Goal: Transaction & Acquisition: Purchase product/service

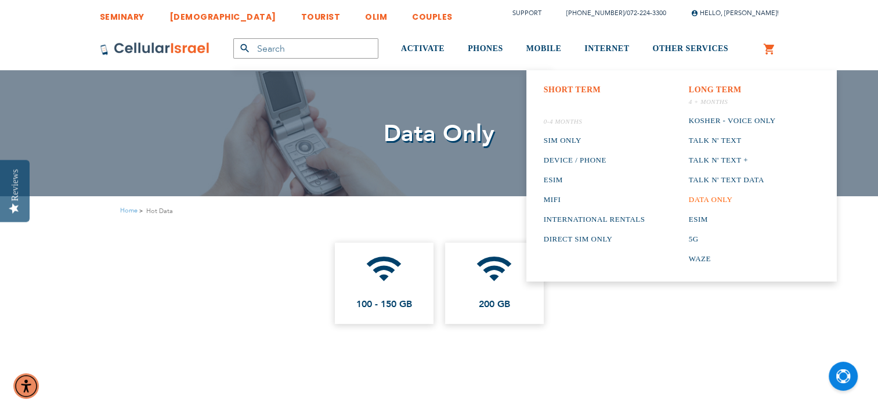
type input "[PERSON_NAME][EMAIL_ADDRESS][DOMAIN_NAME]"
click at [712, 193] on link "Data only" at bounding box center [732, 200] width 87 height 20
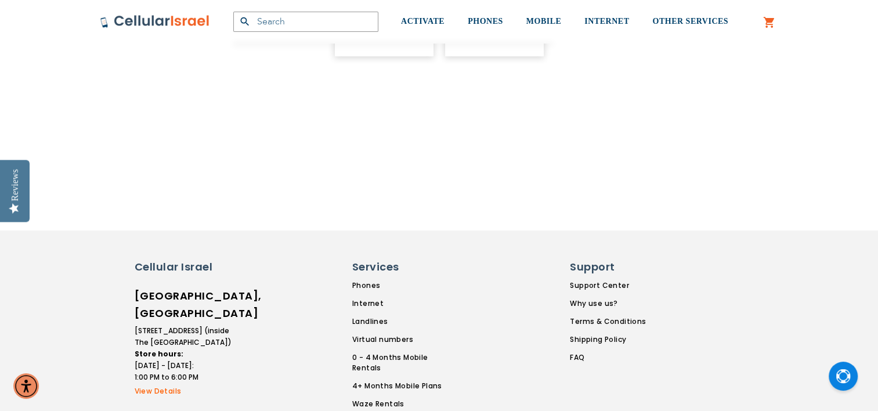
scroll to position [58, 0]
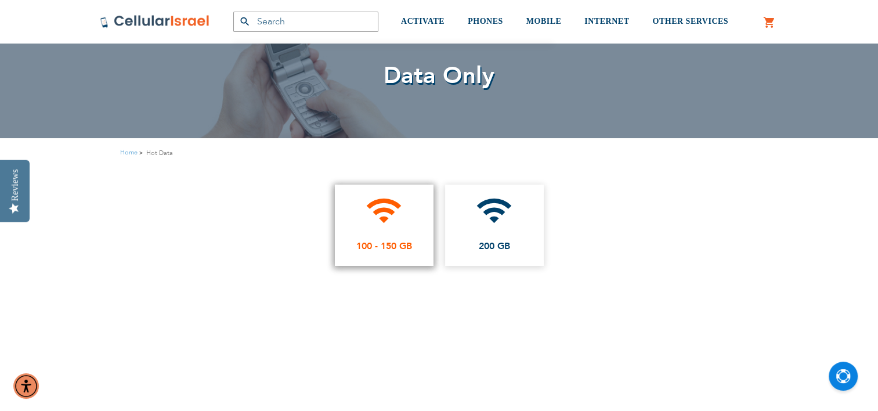
type input "[PERSON_NAME][EMAIL_ADDRESS][DOMAIN_NAME]"
click at [387, 222] on icon "wifi" at bounding box center [384, 211] width 38 height 38
